Goal: Navigation & Orientation: Find specific page/section

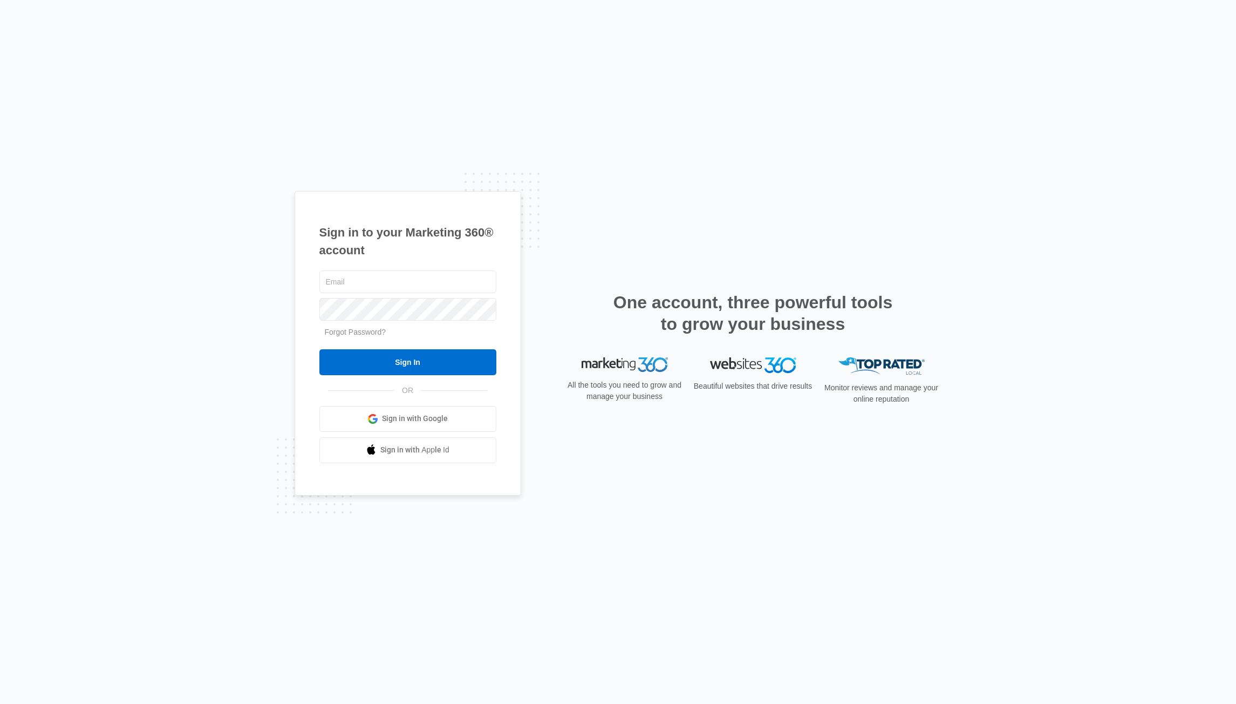
click at [408, 417] on span "Sign in with Google" at bounding box center [415, 418] width 66 height 11
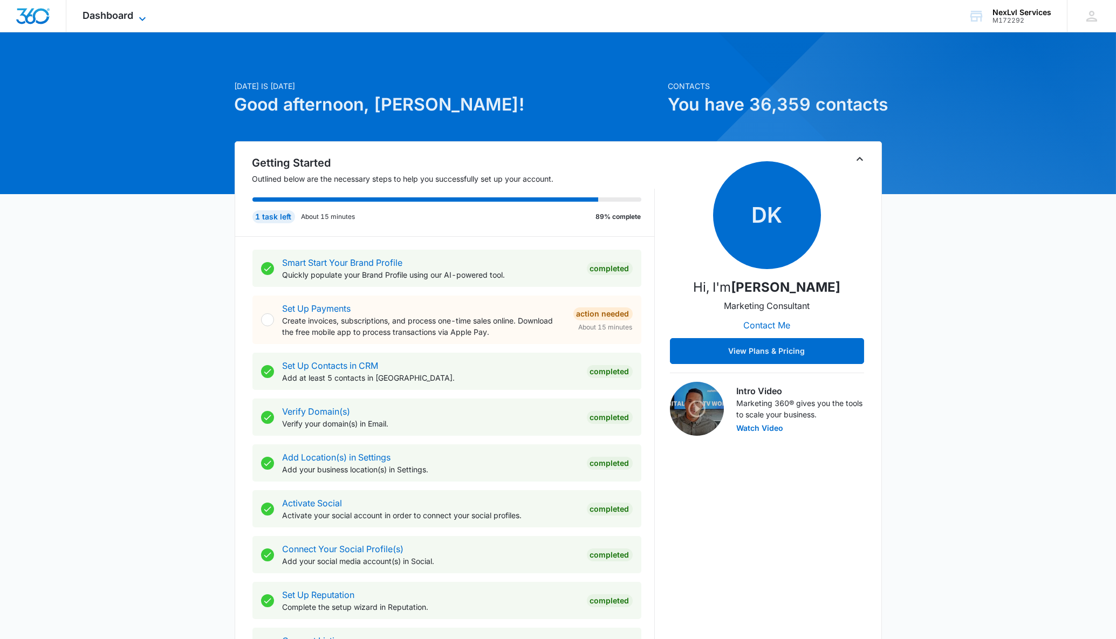
click at [132, 15] on span "Dashboard" at bounding box center [108, 15] width 51 height 11
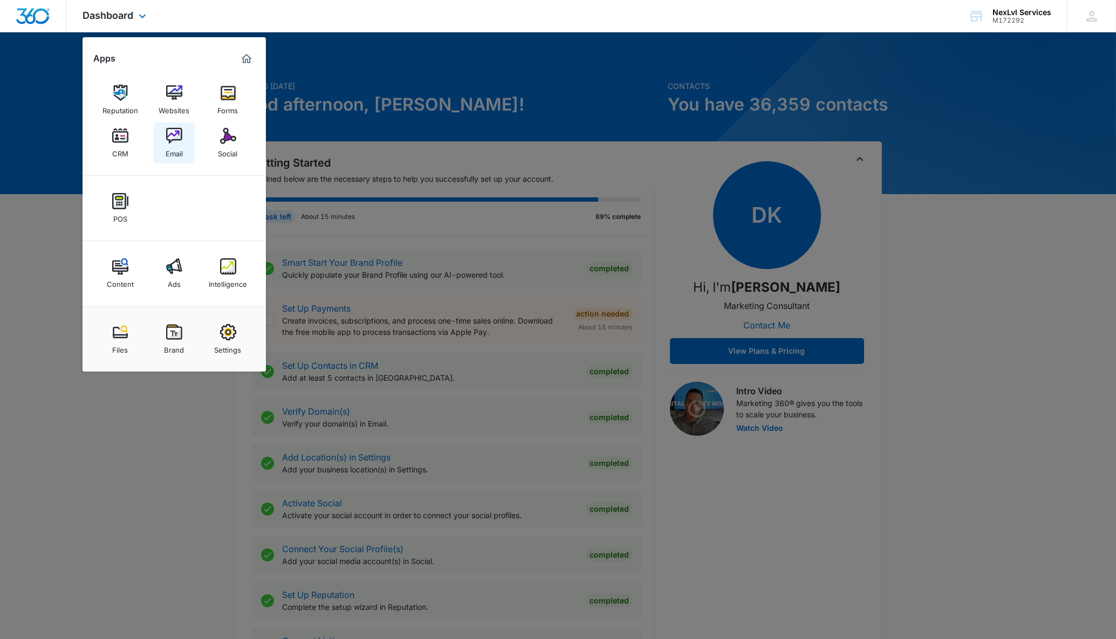
click at [172, 137] on img at bounding box center [174, 136] width 16 height 16
